Goal: Consume media (video, audio): Consume media (video, audio)

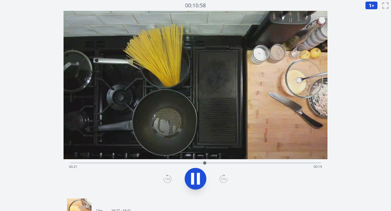
click at [370, 5] on span "1" at bounding box center [370, 5] width 3 height 7
click at [372, 14] on li "0.25×" at bounding box center [372, 13] width 15 height 9
click at [193, 176] on icon at bounding box center [192, 179] width 3 height 12
click at [166, 180] on icon at bounding box center [168, 179] width 4 height 3
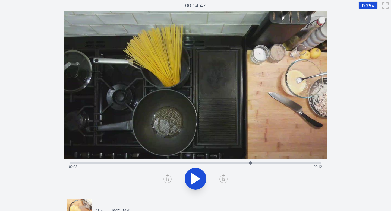
click at [166, 180] on icon at bounding box center [168, 179] width 4 height 3
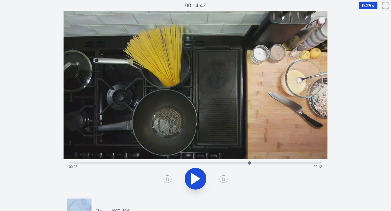
click at [166, 180] on icon at bounding box center [168, 179] width 4 height 3
drag, startPoint x: 191, startPoint y: 181, endPoint x: 178, endPoint y: 181, distance: 12.8
click at [190, 181] on icon at bounding box center [195, 178] width 15 height 15
click at [168, 179] on icon at bounding box center [167, 178] width 8 height 9
click at [194, 175] on icon at bounding box center [192, 179] width 3 height 12
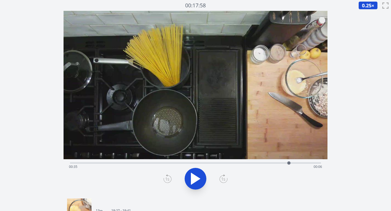
click at [196, 176] on icon at bounding box center [195, 178] width 9 height 11
click at [167, 178] on icon at bounding box center [167, 178] width 8 height 9
click at [197, 178] on icon at bounding box center [198, 179] width 3 height 12
click at [197, 178] on icon at bounding box center [195, 178] width 9 height 11
click at [166, 178] on icon at bounding box center [167, 178] width 8 height 9
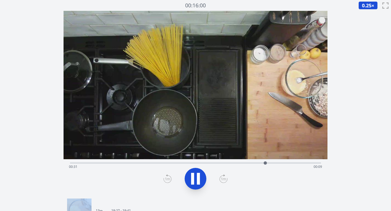
click at [166, 178] on icon at bounding box center [167, 178] width 8 height 9
click at [226, 179] on icon at bounding box center [223, 178] width 8 height 9
click at [201, 180] on icon at bounding box center [195, 178] width 15 height 15
click at [223, 177] on icon at bounding box center [223, 178] width 8 height 9
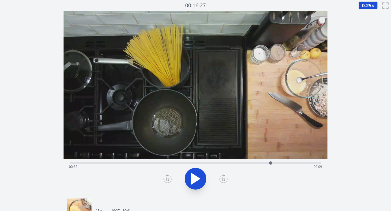
click at [223, 177] on icon at bounding box center [223, 178] width 8 height 9
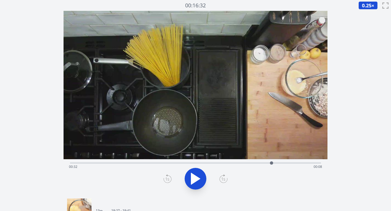
click at [223, 177] on icon at bounding box center [223, 178] width 8 height 9
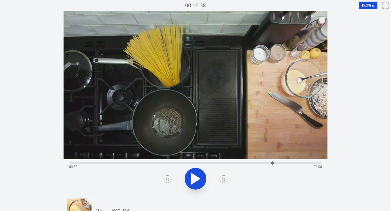
click at [223, 177] on icon at bounding box center [223, 178] width 8 height 9
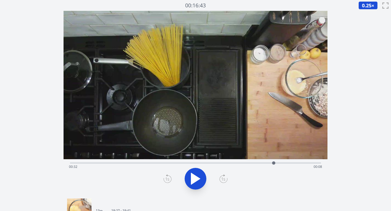
click at [223, 177] on icon at bounding box center [223, 178] width 8 height 9
click at [165, 178] on icon at bounding box center [167, 178] width 8 height 9
click at [221, 176] on icon at bounding box center [223, 178] width 8 height 9
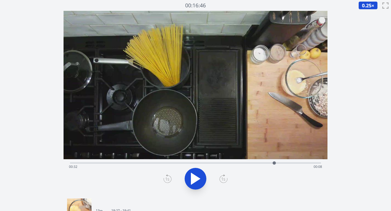
click at [221, 176] on icon at bounding box center [223, 178] width 8 height 9
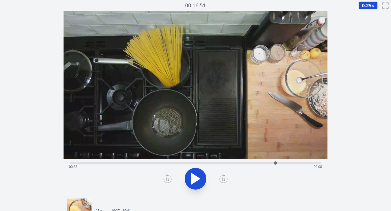
click at [221, 176] on icon at bounding box center [223, 178] width 8 height 9
click at [221, 177] on icon at bounding box center [223, 178] width 8 height 9
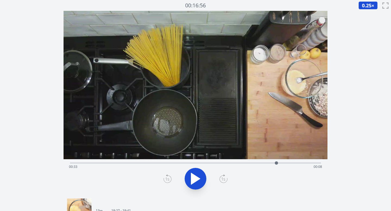
click at [221, 177] on icon at bounding box center [223, 178] width 8 height 9
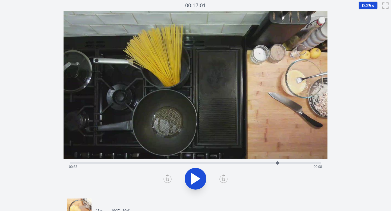
click at [221, 177] on icon at bounding box center [223, 178] width 8 height 9
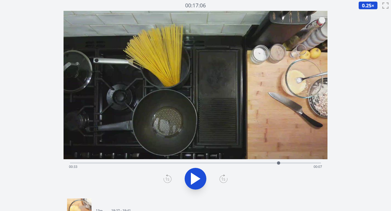
click at [221, 177] on icon at bounding box center [223, 178] width 8 height 9
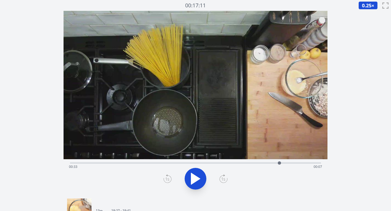
click at [221, 177] on icon at bounding box center [223, 178] width 8 height 9
click at [221, 176] on icon at bounding box center [223, 178] width 8 height 9
click at [233, 162] on div "Time elapsed: 00:33 Time remaining: 00:07" at bounding box center [195, 162] width 251 height 7
click at [196, 179] on icon at bounding box center [195, 178] width 9 height 11
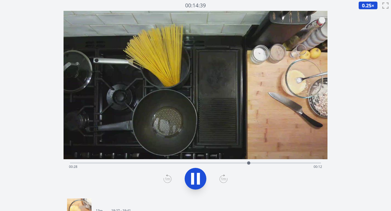
click at [196, 179] on icon at bounding box center [195, 178] width 15 height 15
click at [209, 164] on div "Time elapsed: 00:28 Time remaining: 00:12" at bounding box center [195, 167] width 253 height 9
click at [214, 163] on div "Time elapsed: 00:22 Time remaining: 00:19" at bounding box center [195, 167] width 253 height 9
click at [219, 163] on div "Time elapsed: 00:23 Time remaining: 00:18" at bounding box center [195, 167] width 253 height 9
click at [226, 163] on div "Time elapsed: 00:23 Time remaining: 00:17" at bounding box center [195, 167] width 253 height 9
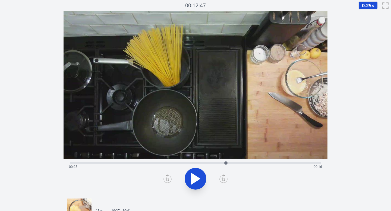
click at [233, 163] on div "Time elapsed: 00:25 Time remaining: 00:16" at bounding box center [195, 167] width 253 height 9
click at [236, 162] on div at bounding box center [233, 163] width 8 height 8
click at [224, 179] on icon at bounding box center [223, 178] width 8 height 9
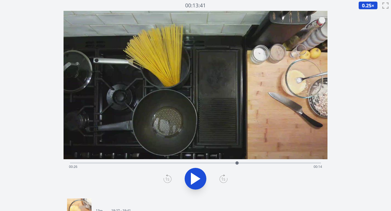
click at [224, 179] on icon at bounding box center [223, 178] width 8 height 9
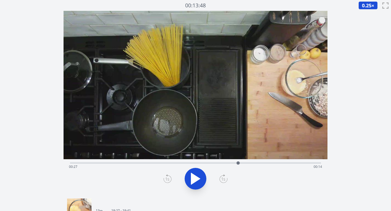
click at [224, 179] on icon at bounding box center [223, 178] width 8 height 9
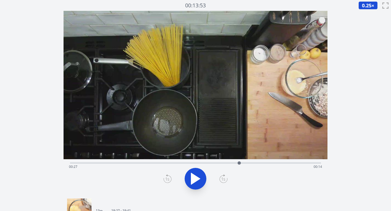
click at [224, 179] on icon at bounding box center [223, 178] width 8 height 9
click at [225, 179] on icon at bounding box center [223, 178] width 8 height 9
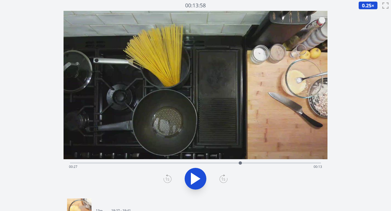
click at [225, 179] on icon at bounding box center [223, 178] width 8 height 9
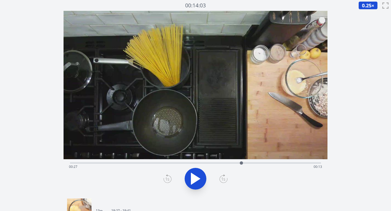
click at [225, 179] on icon at bounding box center [223, 178] width 8 height 9
click at [247, 163] on div "Time elapsed: 00:27 Time remaining: 00:13" at bounding box center [195, 167] width 253 height 9
click at [250, 162] on div at bounding box center [247, 163] width 8 height 8
click at [245, 162] on div "Time elapsed: 00:29 Time remaining: 00:12" at bounding box center [195, 162] width 251 height 7
click at [258, 164] on div "Time elapsed: 00:28 Time remaining: 00:13" at bounding box center [195, 167] width 253 height 9
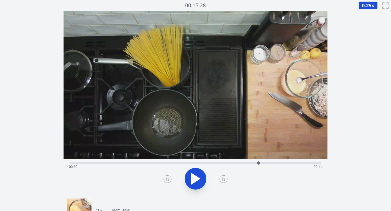
click at [266, 163] on div "Time elapsed: 00:30 Time remaining: 00:11" at bounding box center [195, 167] width 253 height 9
click at [272, 163] on div "Time elapsed: 00:31 Time remaining: 00:09" at bounding box center [195, 167] width 253 height 9
click at [278, 163] on div "Time elapsed: 00:32 Time remaining: 00:08" at bounding box center [195, 167] width 253 height 9
click at [273, 163] on div "Time elapsed: 00:33 Time remaining: 00:07" at bounding box center [195, 167] width 253 height 9
click at [276, 163] on div at bounding box center [273, 163] width 8 height 8
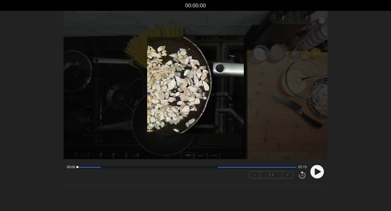
click at [316, 175] on circle at bounding box center [317, 172] width 14 height 14
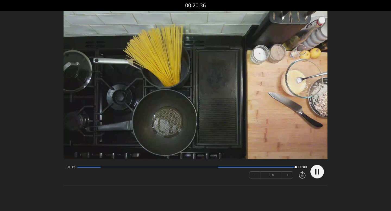
click at [316, 175] on circle at bounding box center [317, 172] width 14 height 14
